Goal: Book appointment/travel/reservation

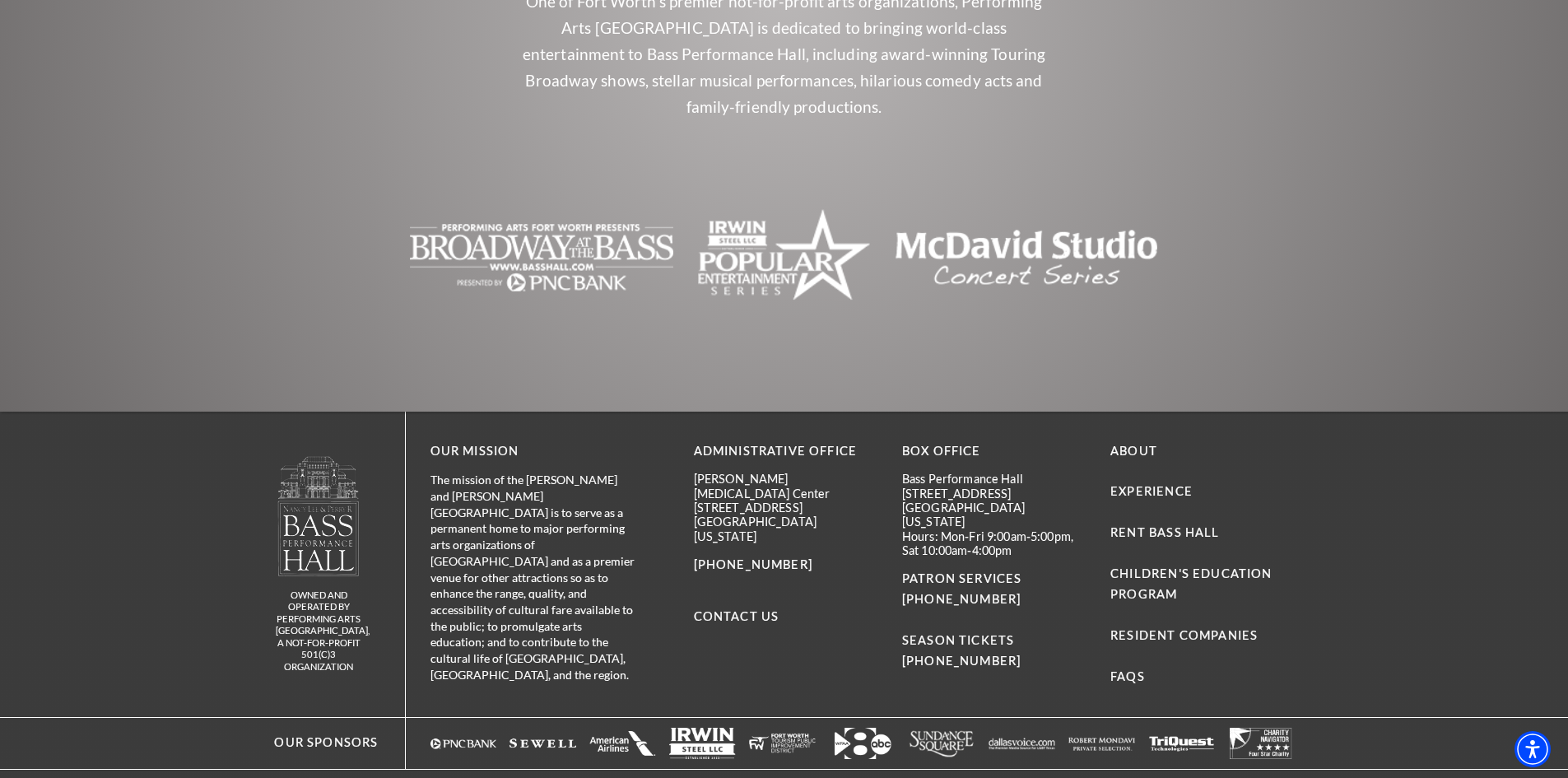
scroll to position [3605, 0]
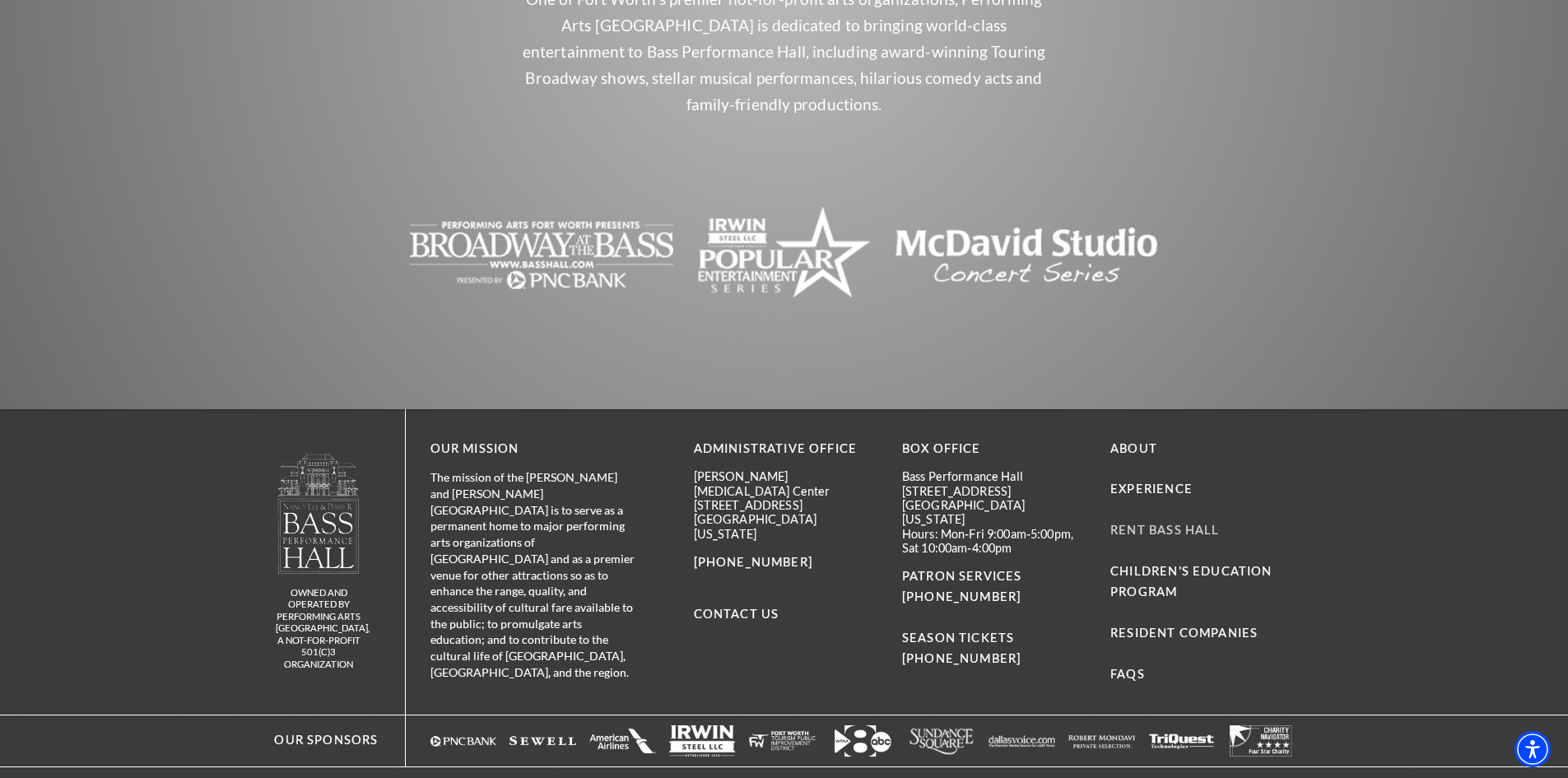
click at [1178, 523] on link "Rent Bass Hall" at bounding box center [1165, 529] width 109 height 14
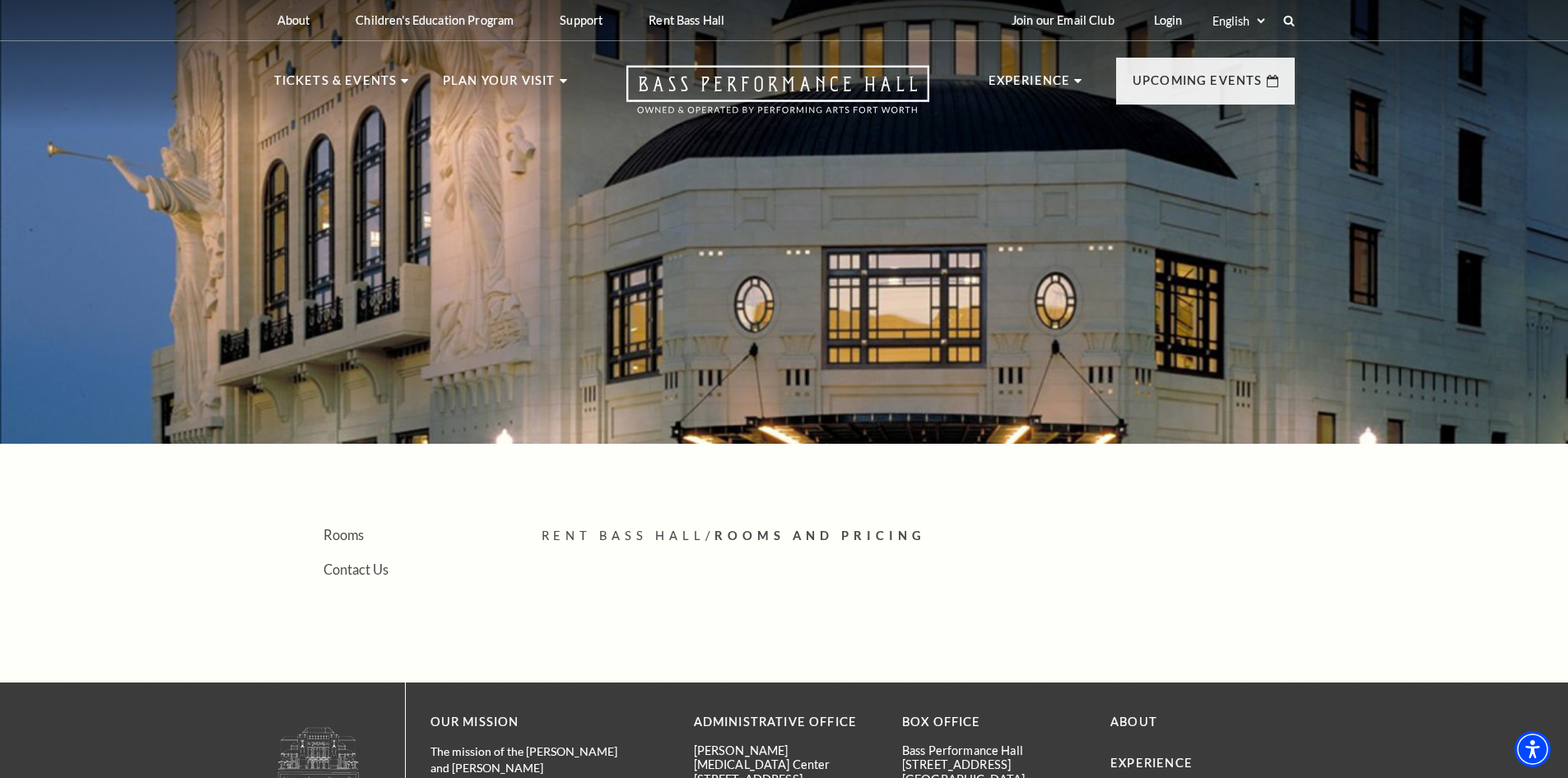
scroll to position [326, 0]
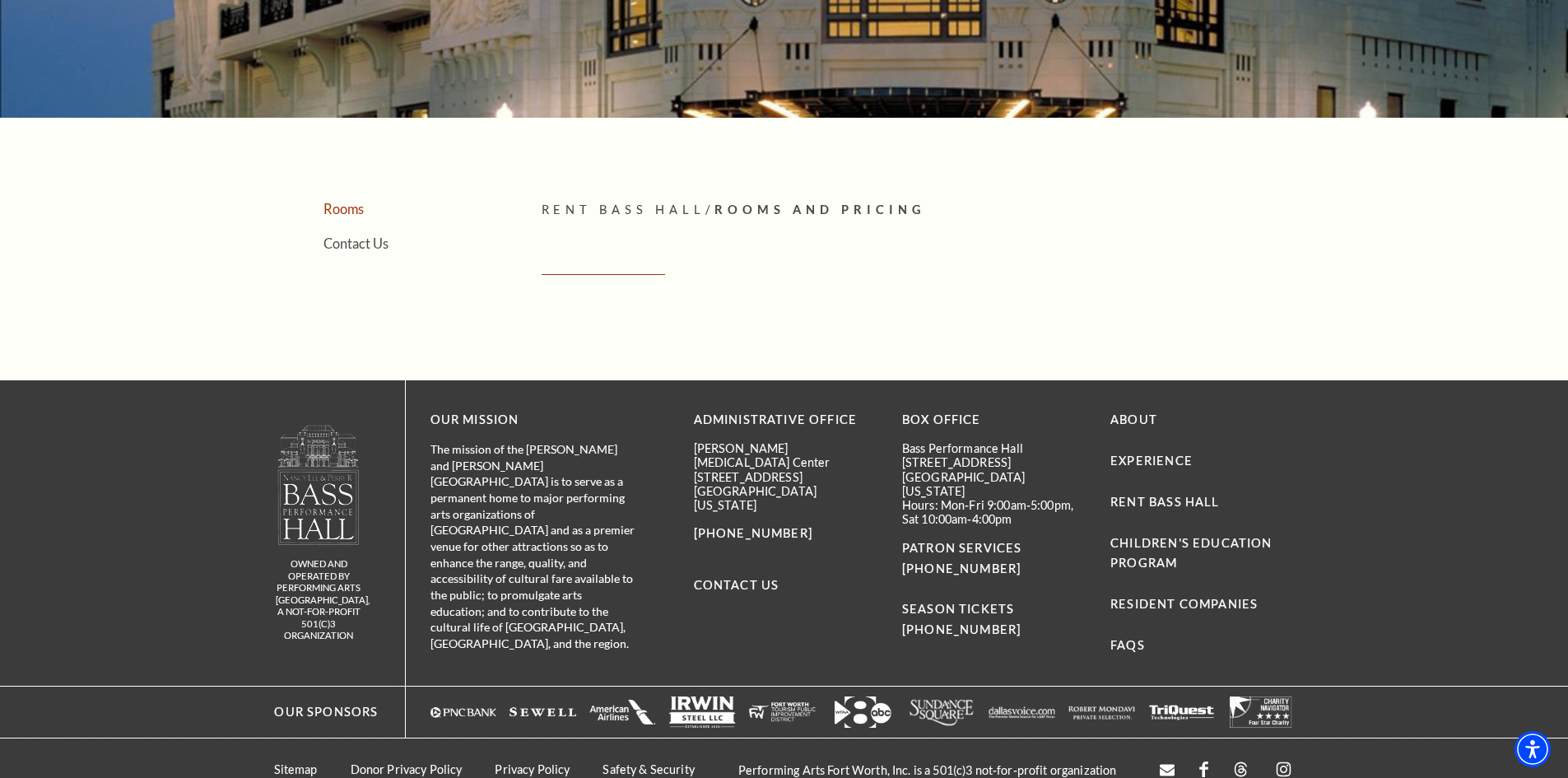
click at [360, 212] on link "Rooms" at bounding box center [344, 209] width 41 height 16
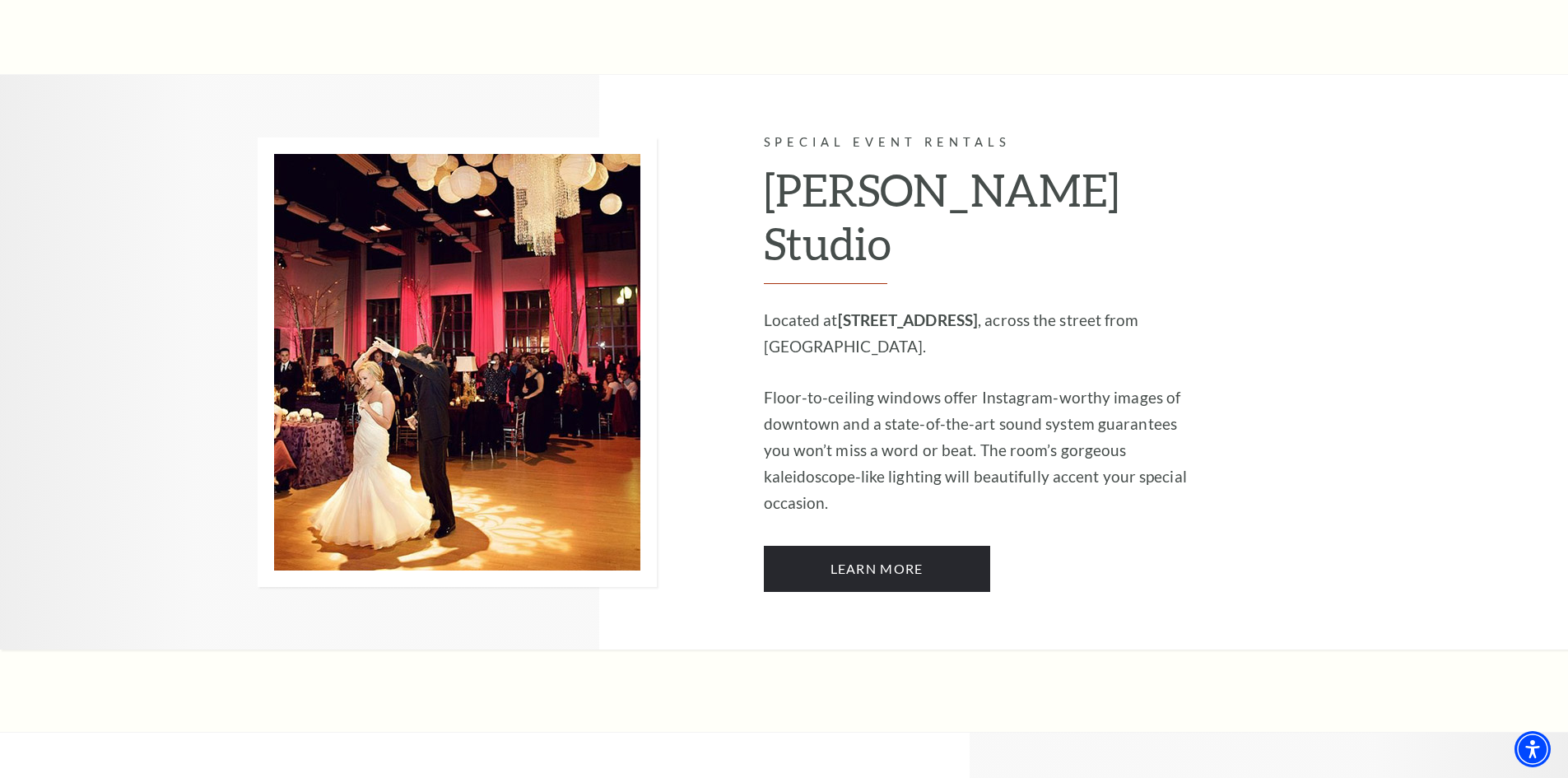
scroll to position [1400, 0]
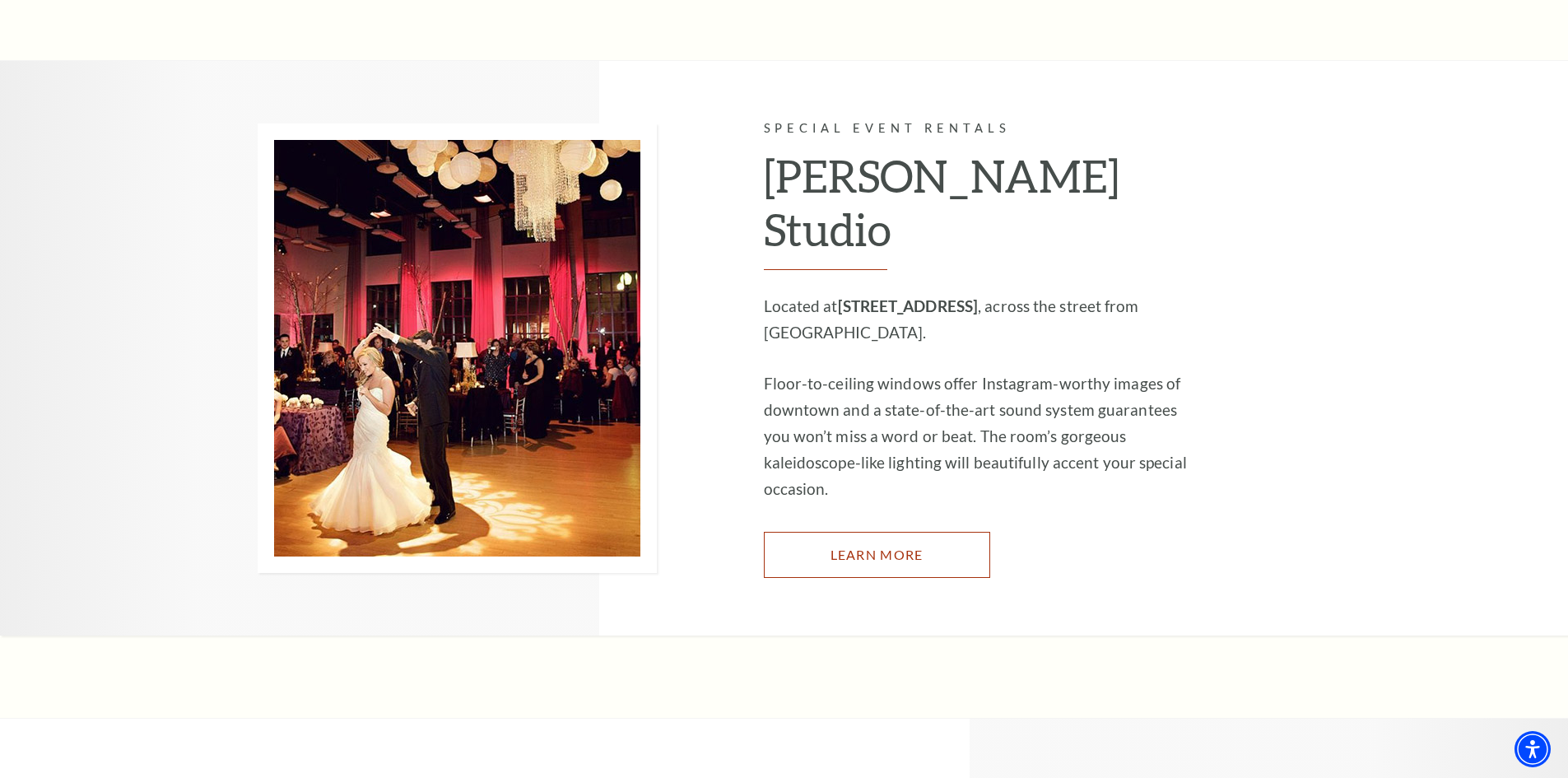
click at [898, 532] on link "Learn More" at bounding box center [877, 555] width 226 height 46
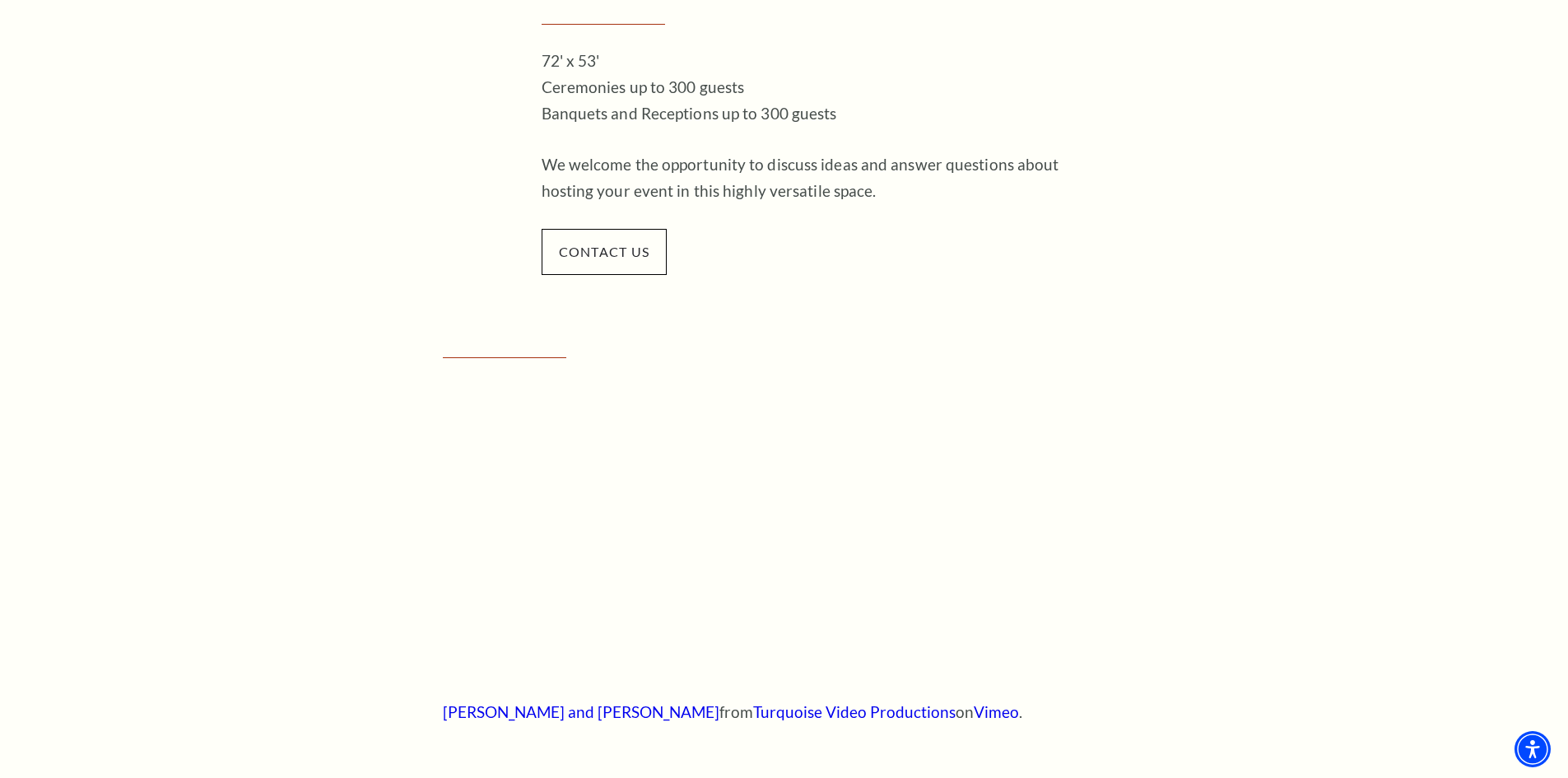
scroll to position [329, 0]
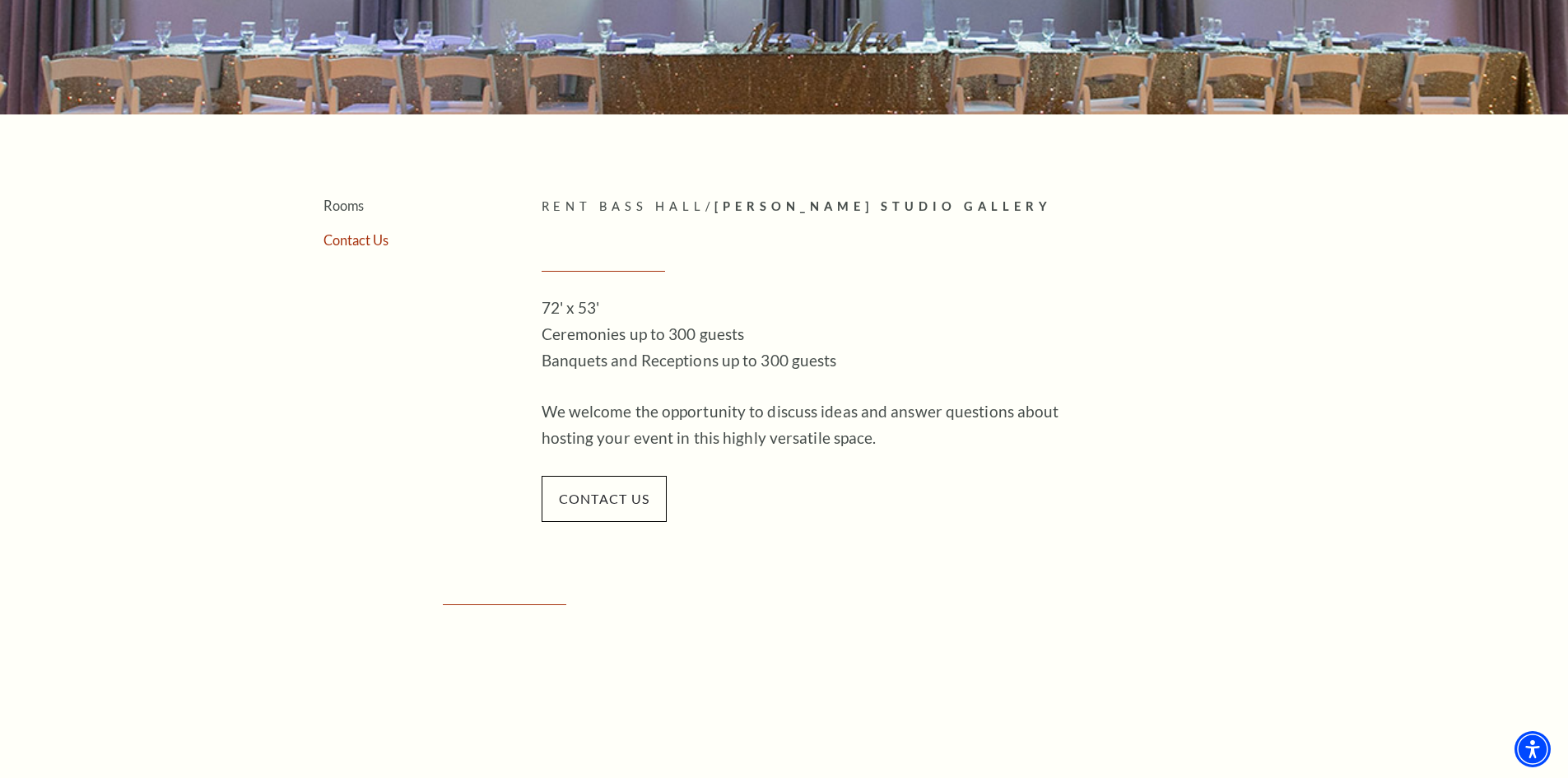
click at [353, 243] on link "Contact Us" at bounding box center [355, 240] width 65 height 16
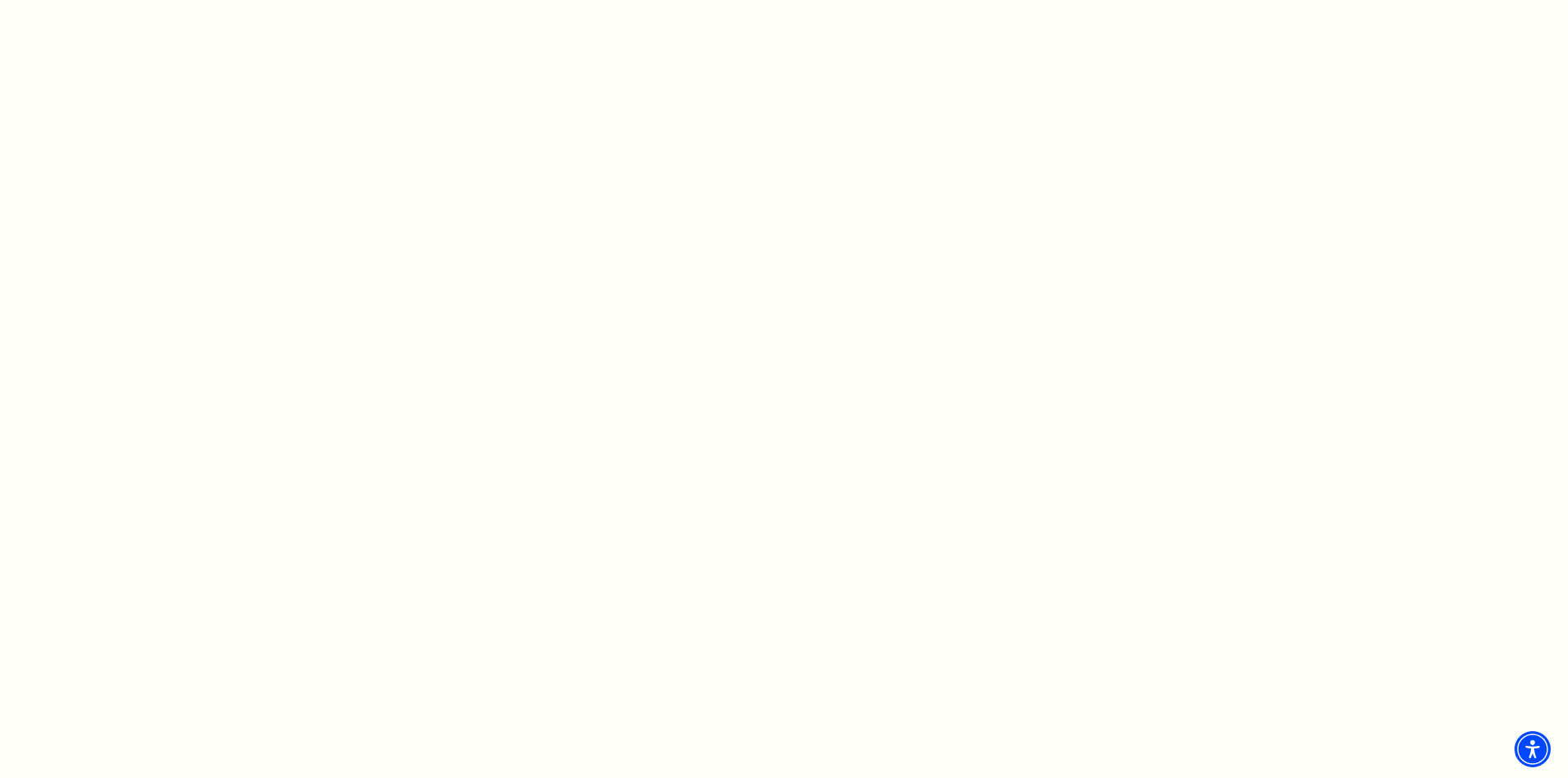
scroll to position [914, 0]
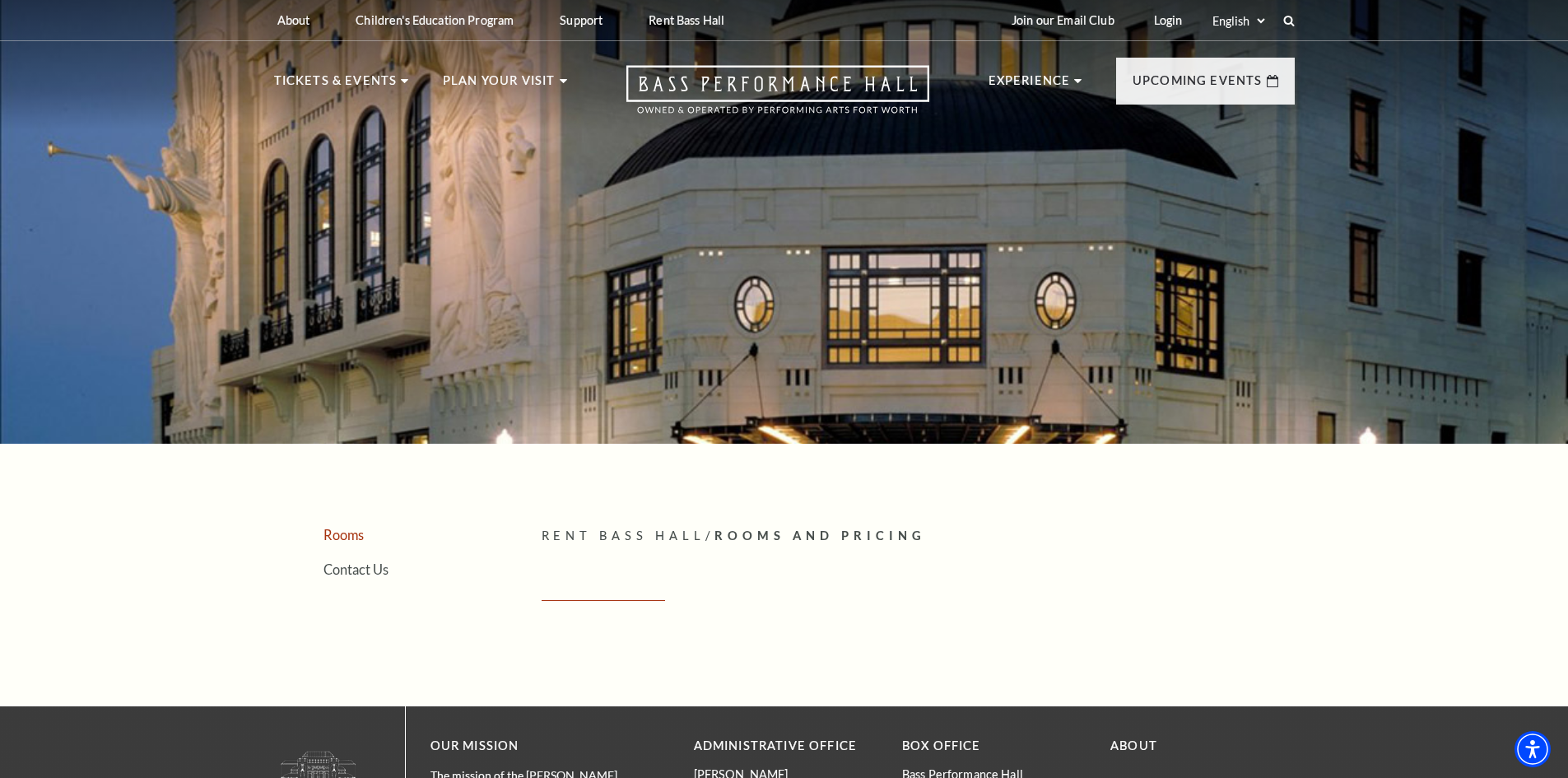
click at [343, 530] on link "Rooms" at bounding box center [344, 535] width 41 height 16
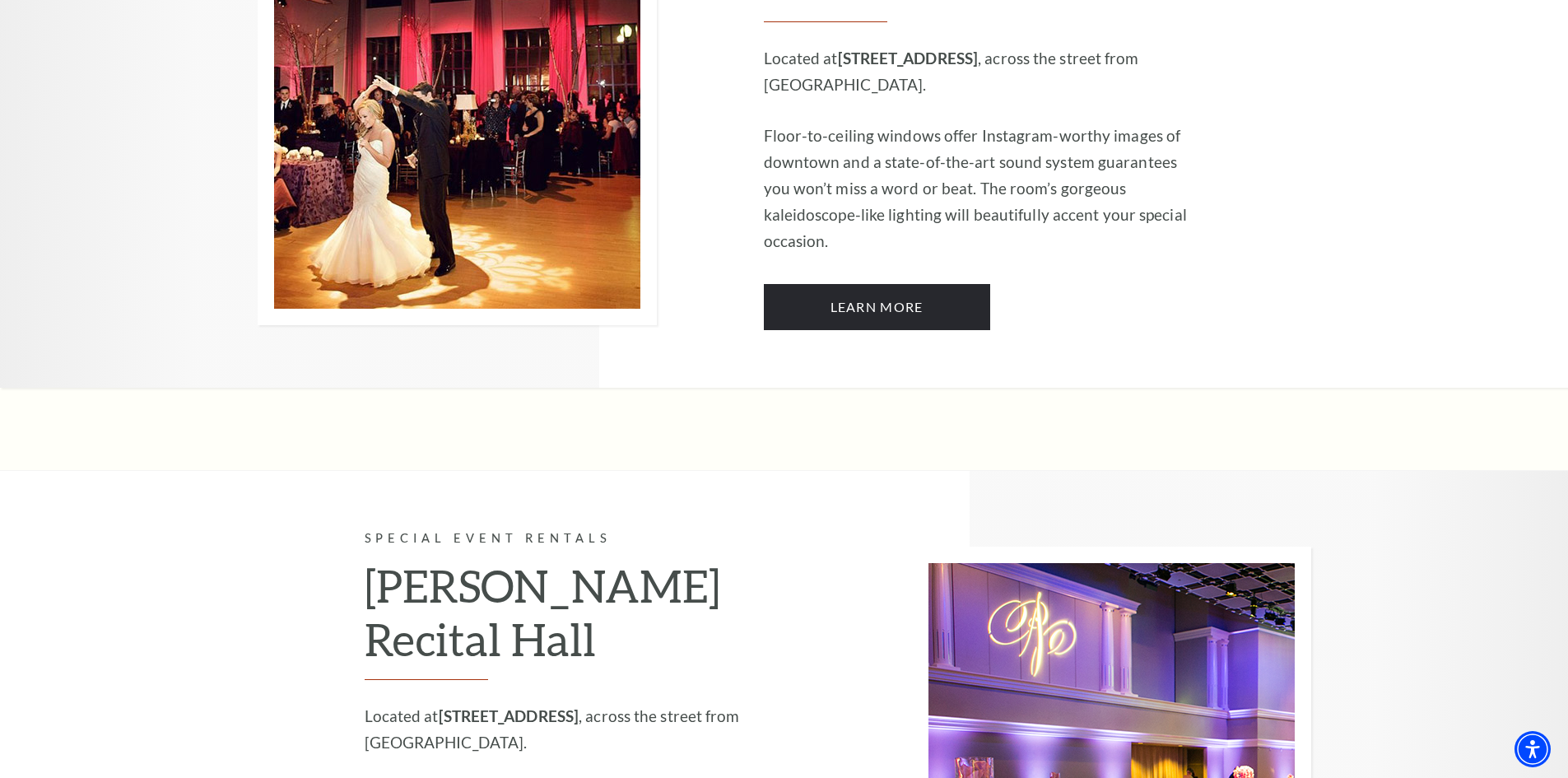
scroll to position [1482, 0]
